Goal: Check status: Check status

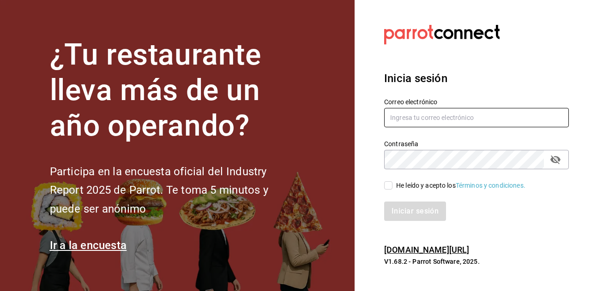
click at [420, 116] on input "text" at bounding box center [476, 117] width 185 height 19
type input "[PERSON_NAME][EMAIL_ADDRESS][DOMAIN_NAME]"
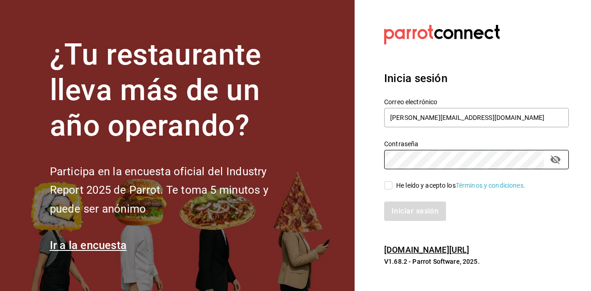
click at [393, 183] on span "He leído y acepto los Términos y condiciones." at bounding box center [459, 186] width 133 height 10
click at [393, 183] on input "He leído y acepto los Términos y condiciones." at bounding box center [388, 186] width 8 height 8
checkbox input "true"
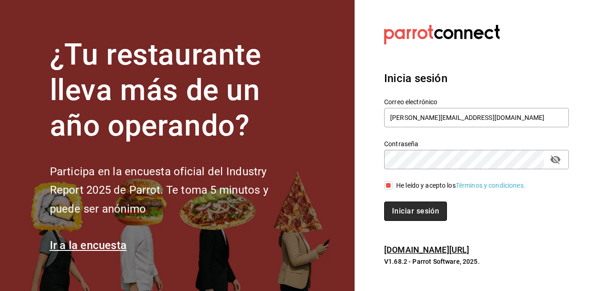
click at [394, 209] on button "Iniciar sesión" at bounding box center [415, 211] width 63 height 19
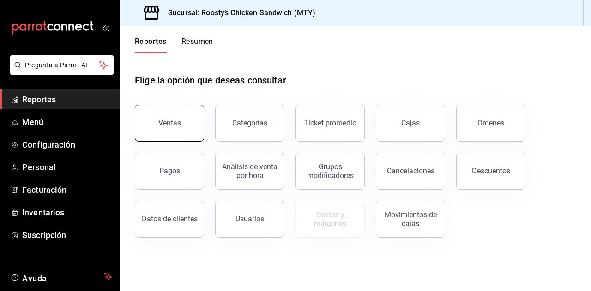
click at [175, 127] on div "Ventas" at bounding box center [169, 123] width 23 height 9
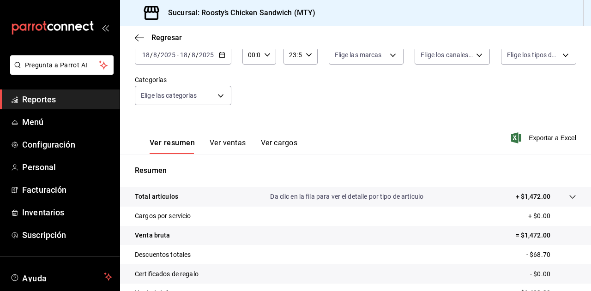
scroll to position [24, 0]
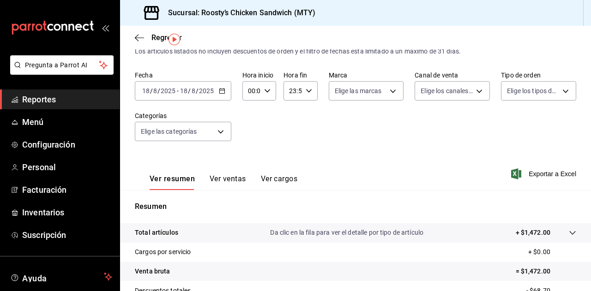
click at [222, 91] on icon "button" at bounding box center [222, 91] width 6 height 6
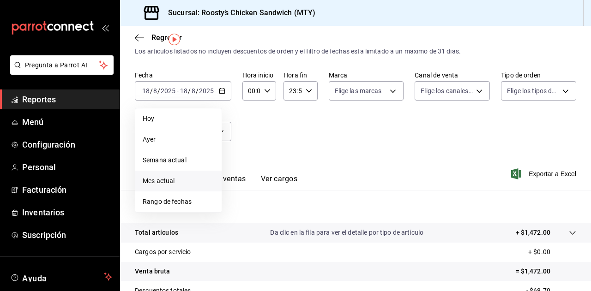
click at [161, 179] on span "Mes actual" at bounding box center [179, 181] width 72 height 10
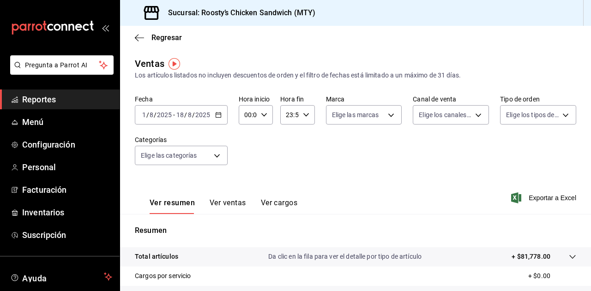
click at [222, 117] on div "2025-08-01 1 / 8 / 2025 - 2025-08-18 18 / 8 / 2025" at bounding box center [181, 114] width 93 height 19
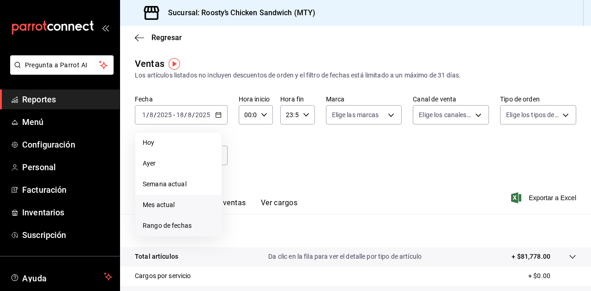
click at [173, 225] on span "Rango de fechas" at bounding box center [179, 226] width 72 height 10
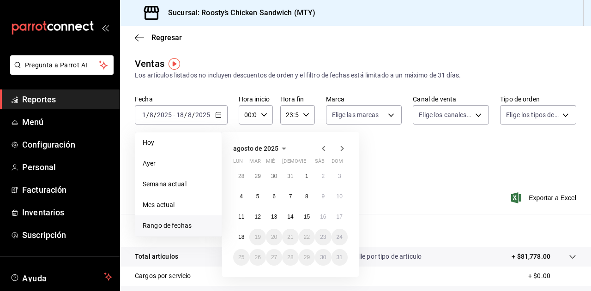
click at [325, 148] on icon "button" at bounding box center [323, 148] width 11 height 11
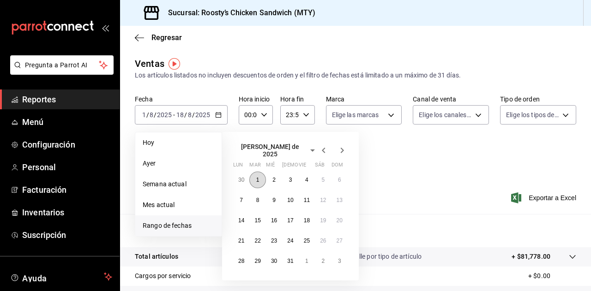
click at [258, 178] on abbr "1" at bounding box center [257, 180] width 3 height 6
click at [289, 259] on abbr "31" at bounding box center [290, 261] width 6 height 6
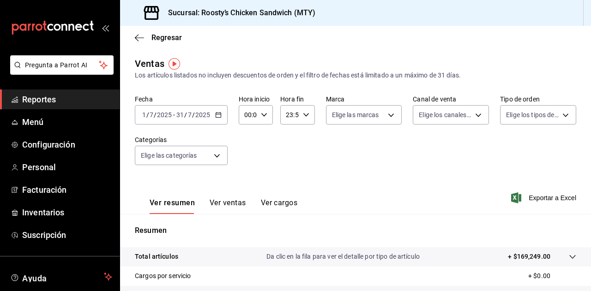
click at [225, 118] on div "2025-07-01 1 / 7 / 2025 - 2025-07-31 31 / 7 / 2025" at bounding box center [181, 114] width 93 height 19
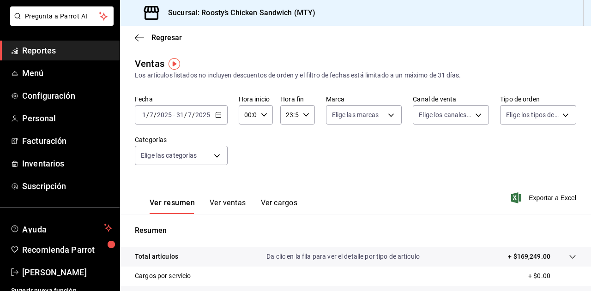
scroll to position [57, 0]
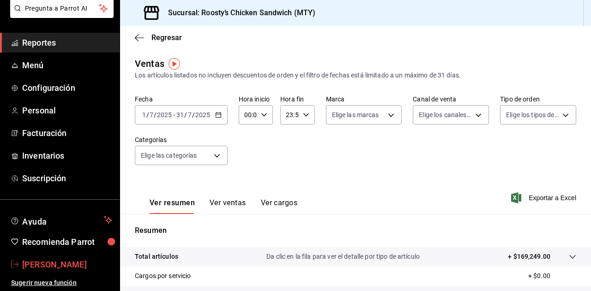
click at [72, 268] on span "Roberto Gomez" at bounding box center [67, 265] width 90 height 12
